Goal: Navigation & Orientation: Find specific page/section

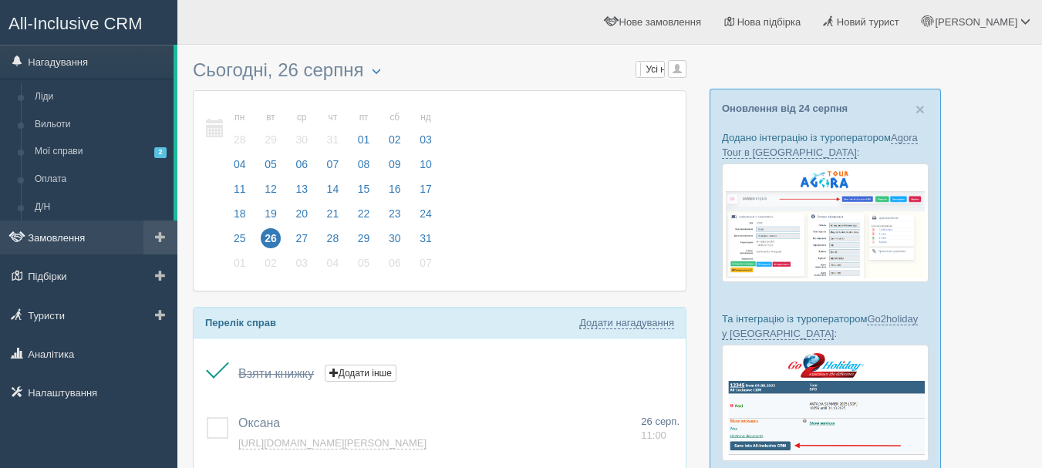
click at [64, 246] on link "Замовлення" at bounding box center [88, 238] width 177 height 34
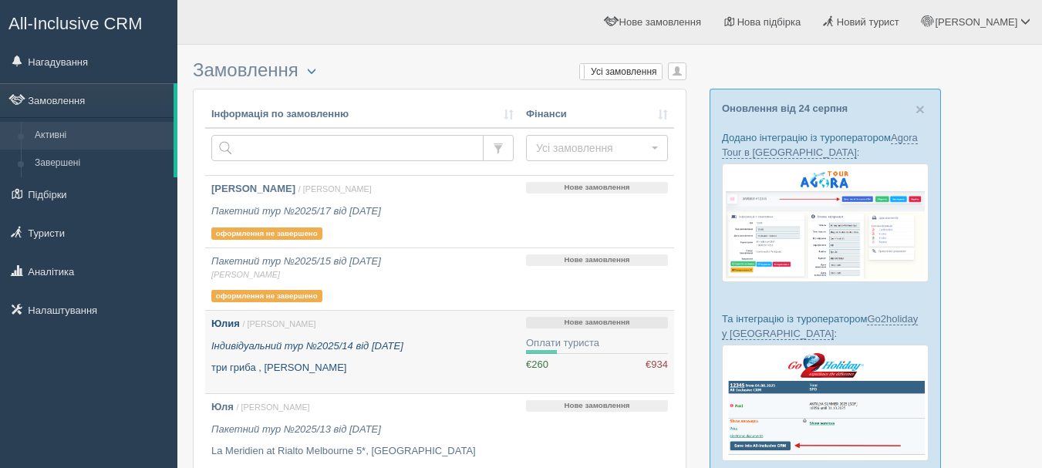
click at [403, 335] on div "Юлия / Anna Т. Індивідуальний тур №2025/14 від 21.05.2025 три гриба , Барбадос" at bounding box center [362, 346] width 302 height 59
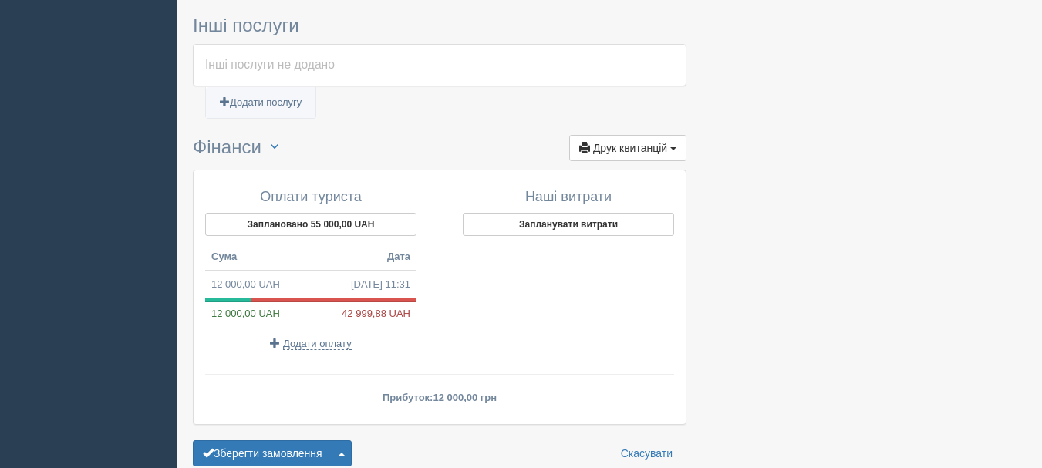
scroll to position [1157, 0]
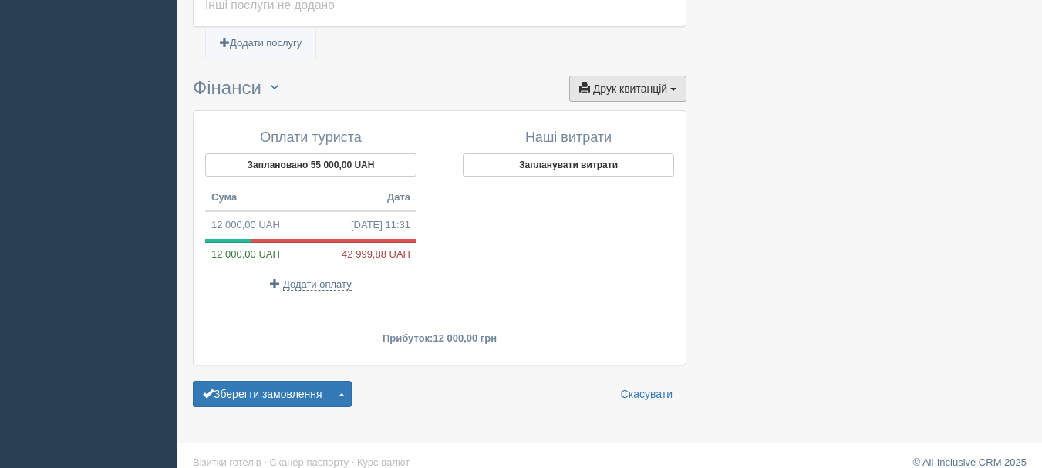
click at [682, 89] on button "Друк квитанцій Друк" at bounding box center [627, 89] width 117 height 26
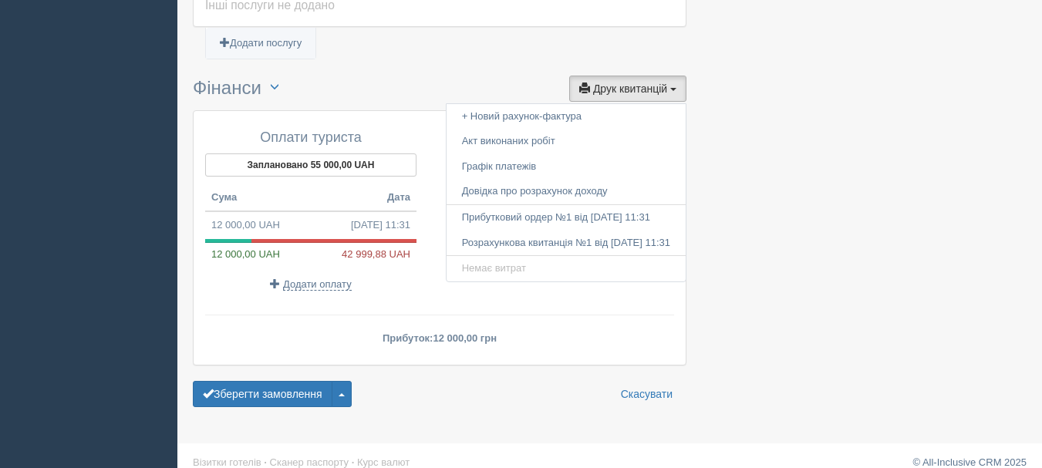
drag, startPoint x: 770, startPoint y: 138, endPoint x: 776, endPoint y: 1, distance: 137.4
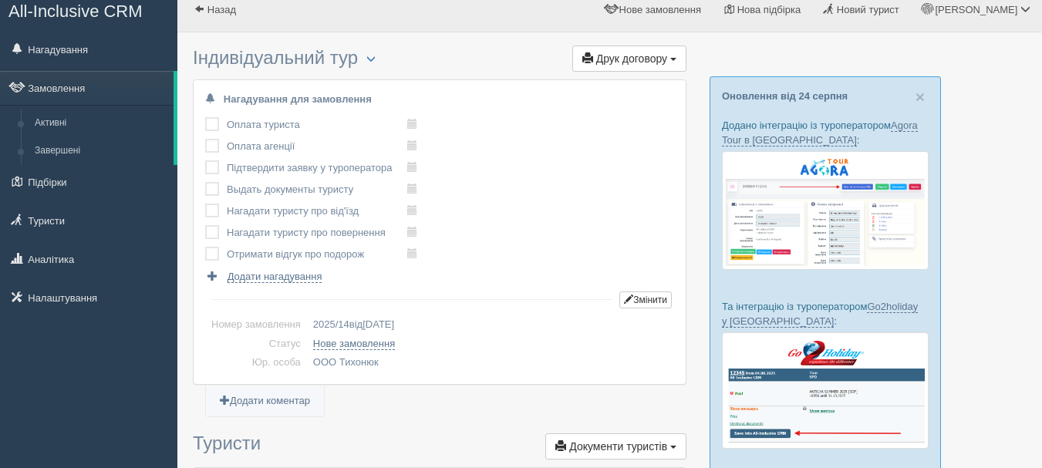
scroll to position [0, 0]
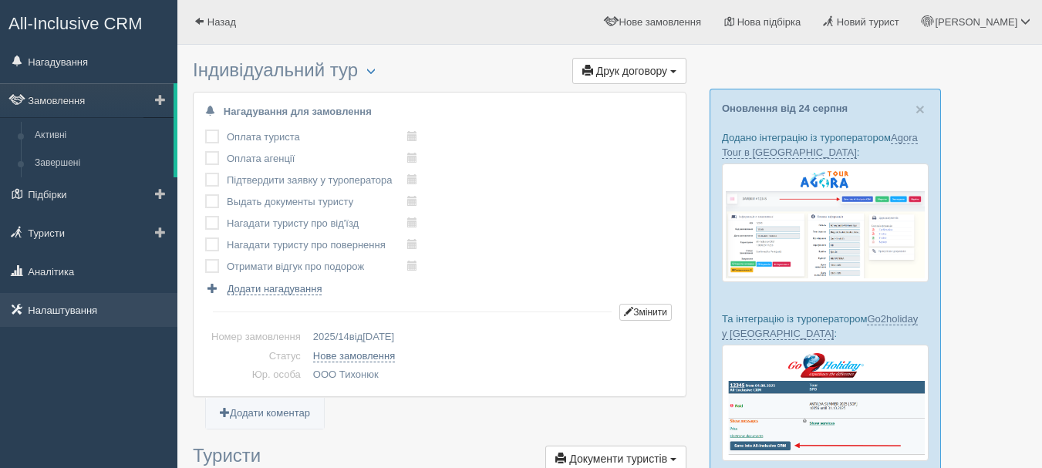
click at [100, 319] on link "Налаштування" at bounding box center [88, 310] width 177 height 34
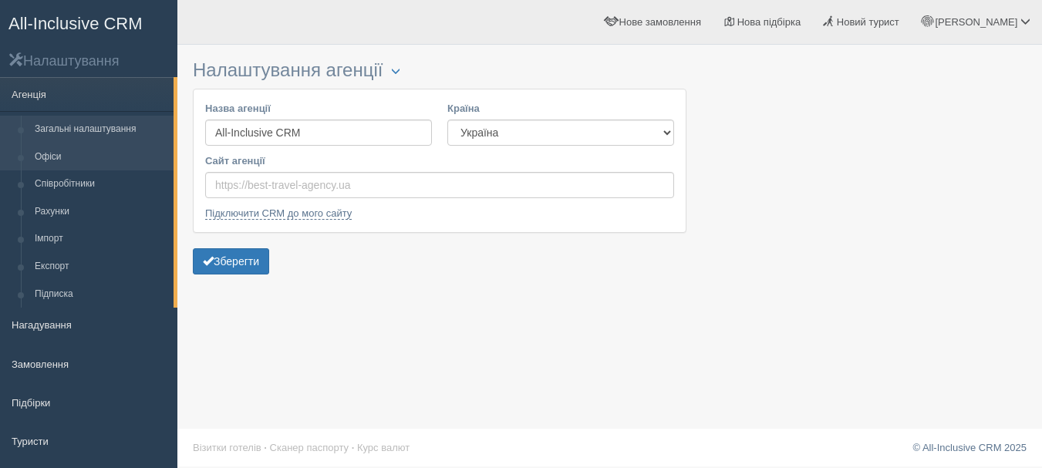
click at [88, 154] on link "Офіси" at bounding box center [101, 157] width 146 height 28
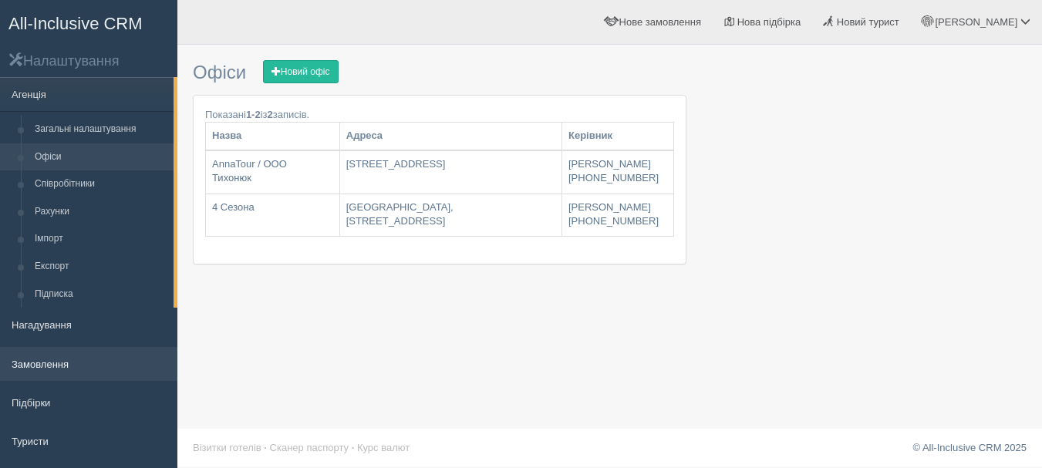
click at [41, 363] on link "Замовлення" at bounding box center [88, 364] width 177 height 34
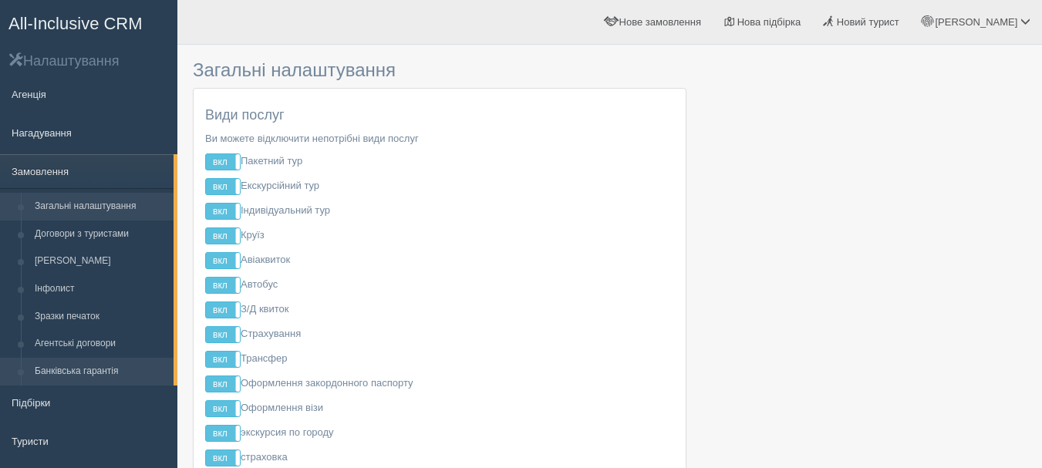
scroll to position [154, 0]
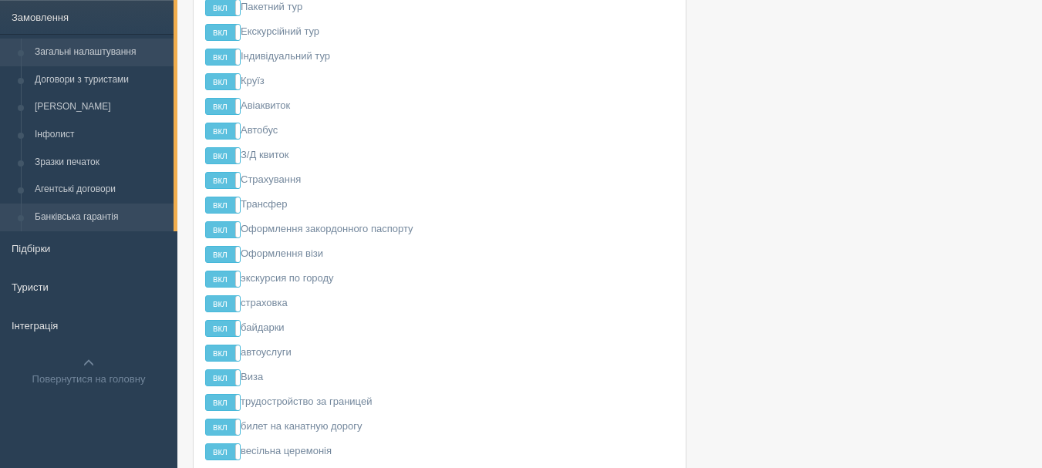
click at [105, 215] on link "Банківська гарантія" at bounding box center [101, 218] width 146 height 28
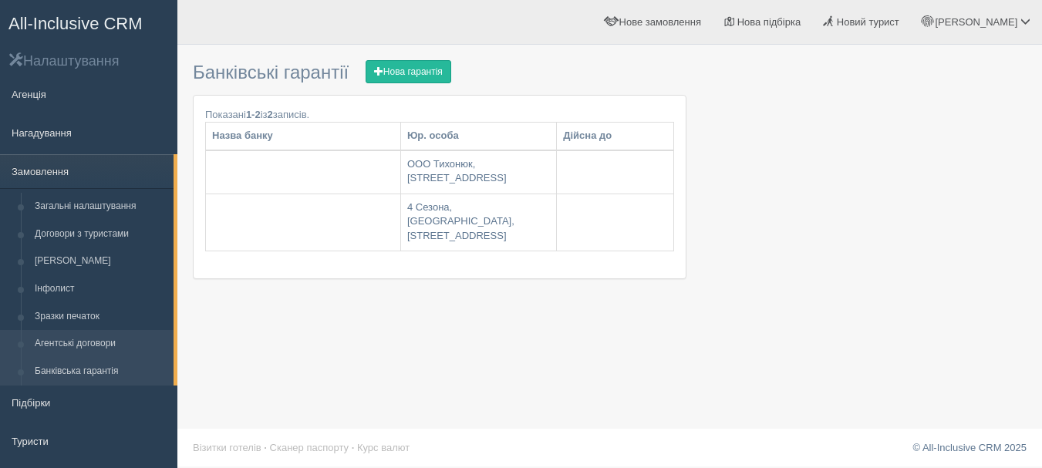
click at [124, 344] on link "Агентські договори" at bounding box center [101, 344] width 146 height 28
